Goal: Navigation & Orientation: Find specific page/section

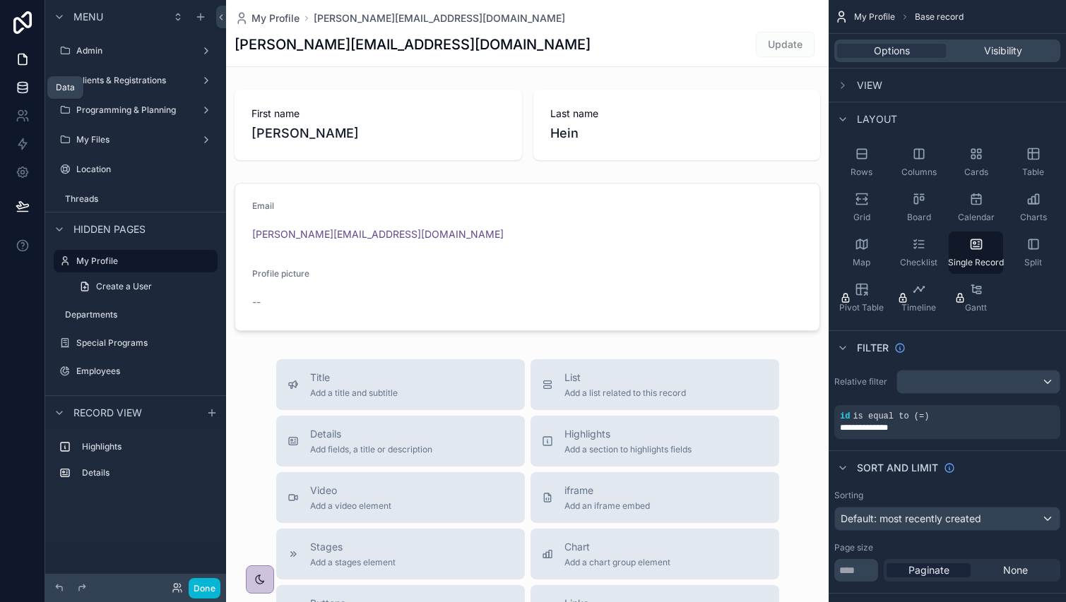
click at [23, 101] on link at bounding box center [22, 87] width 44 height 28
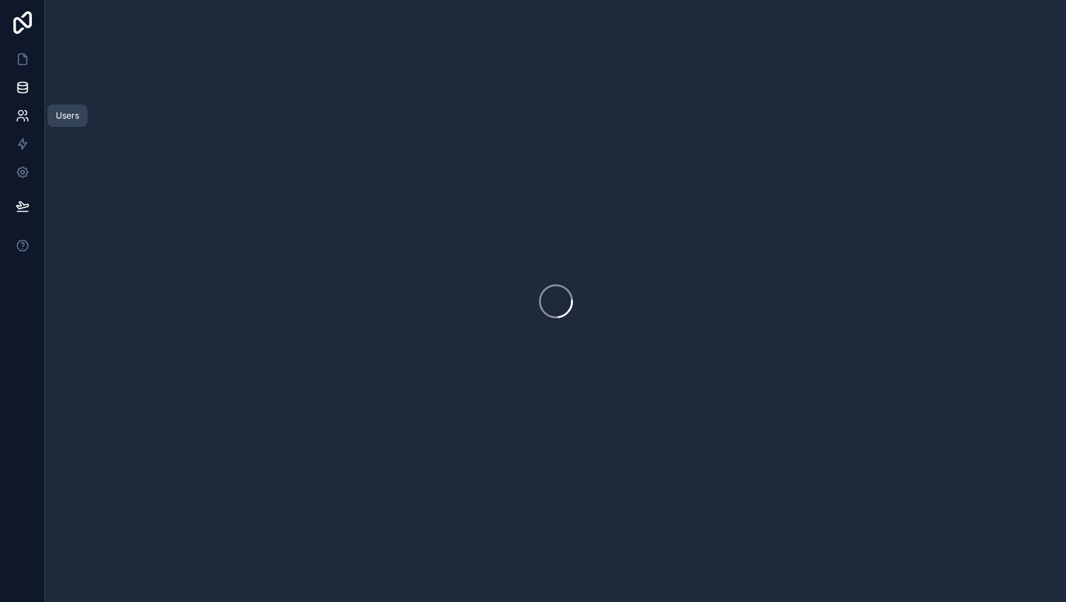
click at [9, 115] on link at bounding box center [22, 116] width 44 height 28
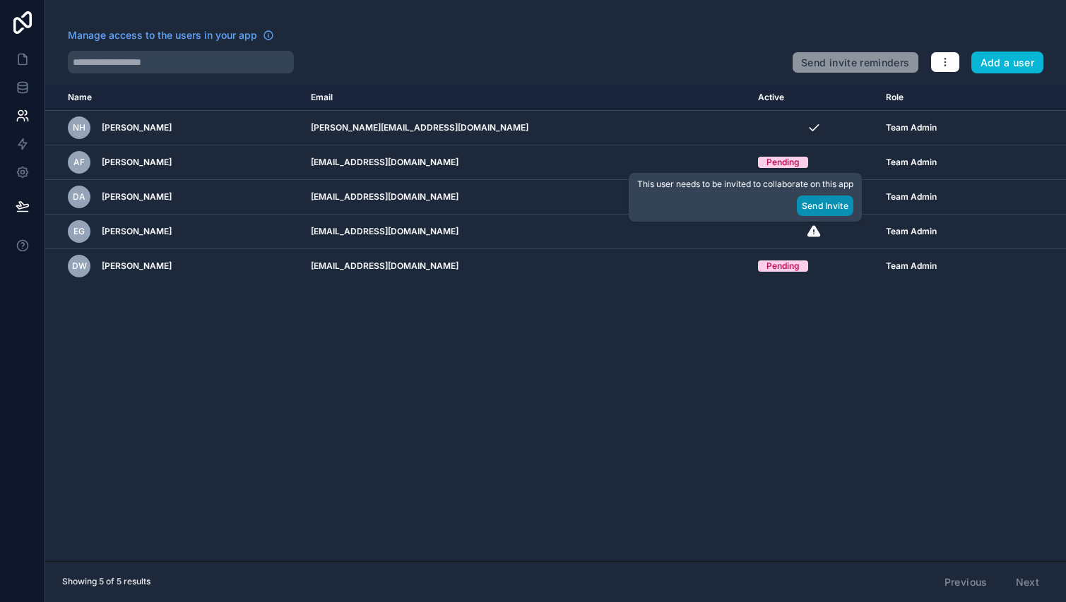
click at [838, 201] on button "Send Invite" at bounding box center [825, 206] width 57 height 20
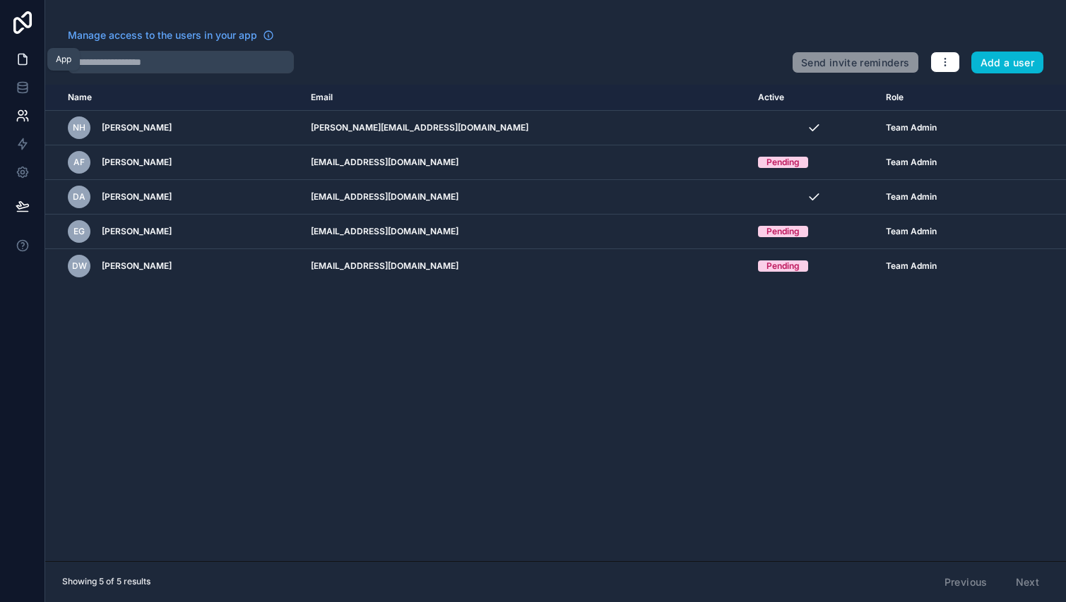
click at [32, 60] on link at bounding box center [22, 59] width 44 height 28
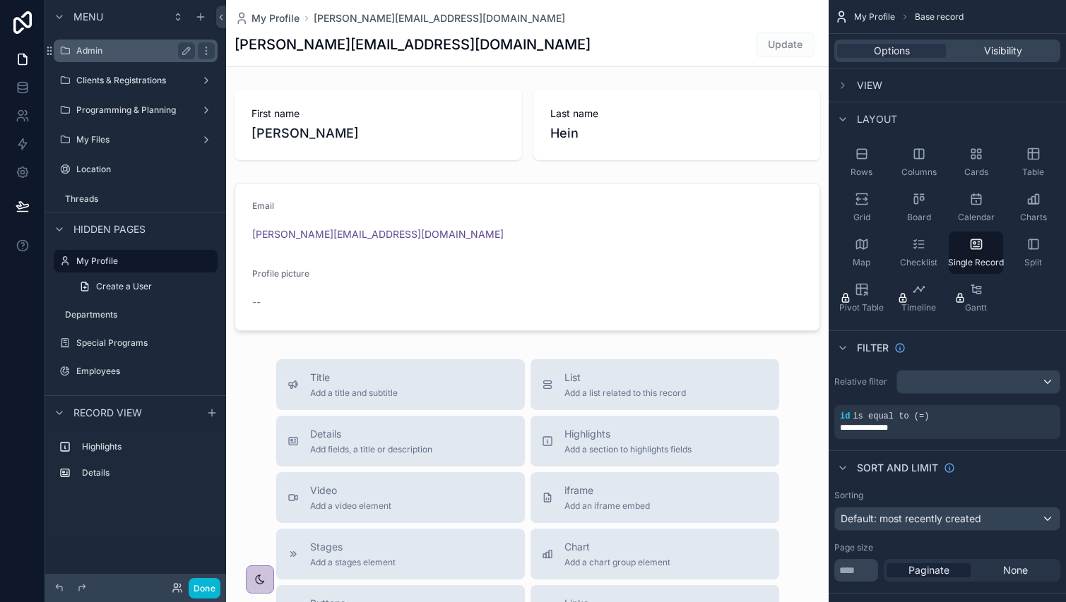
click at [118, 54] on label "Admin" at bounding box center [132, 50] width 113 height 11
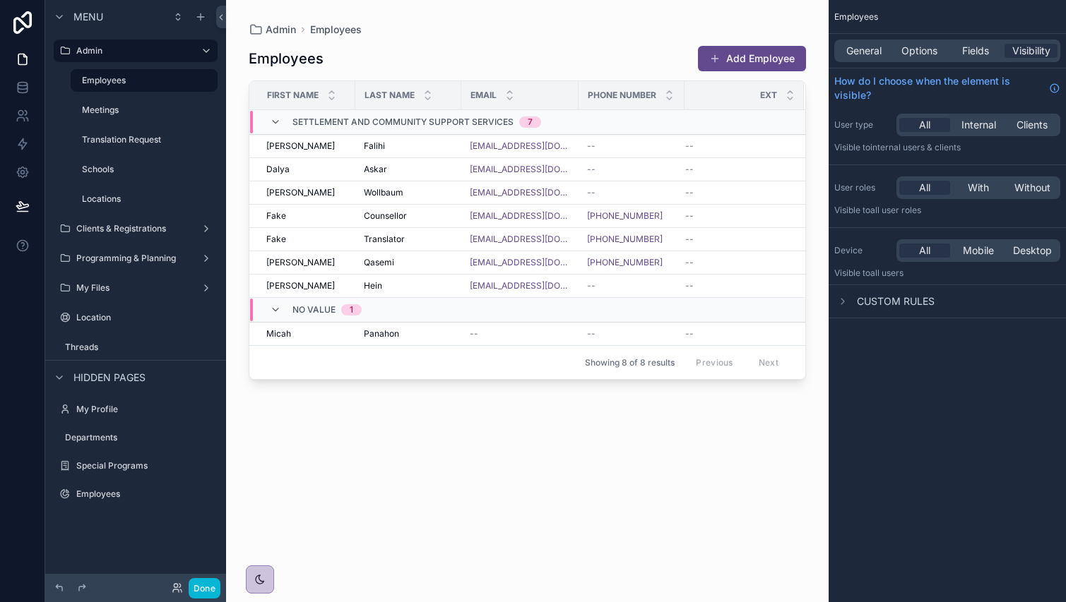
click at [124, 271] on div "scrollable content" at bounding box center [135, 272] width 181 height 3
click at [127, 254] on label "Programming & Planning" at bounding box center [132, 258] width 113 height 11
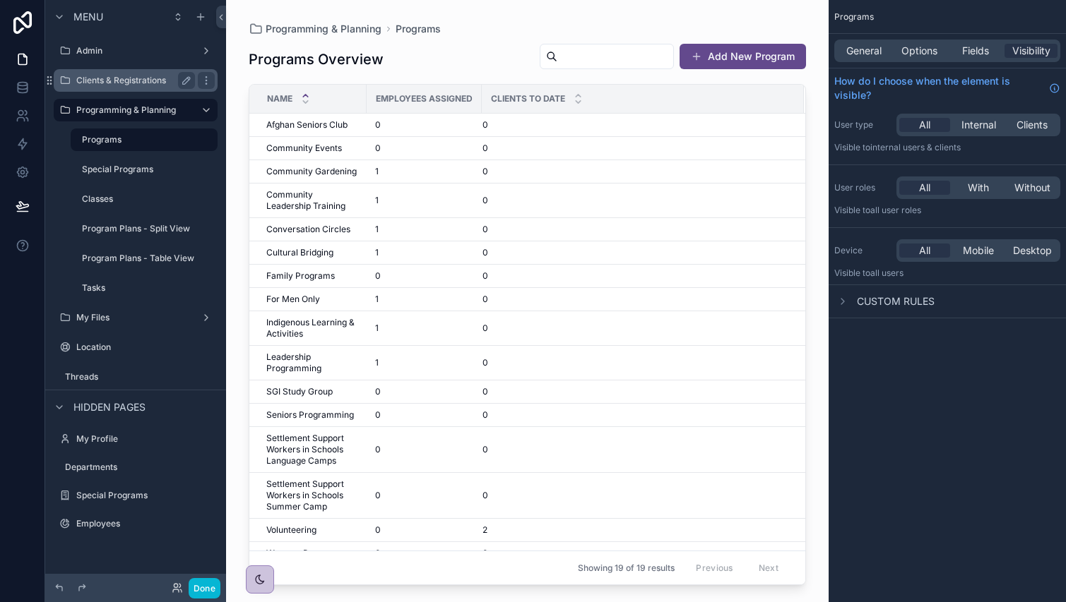
click at [129, 76] on label "Clients & Registrations" at bounding box center [132, 80] width 113 height 11
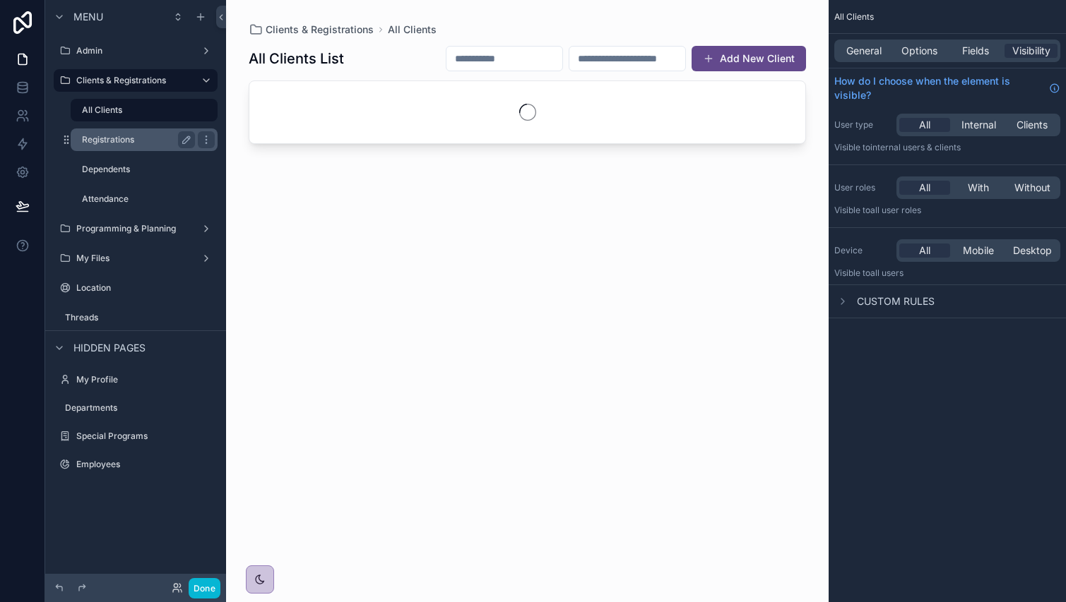
click at [129, 135] on label "Registrations" at bounding box center [135, 139] width 107 height 11
